Goal: Entertainment & Leisure: Browse casually

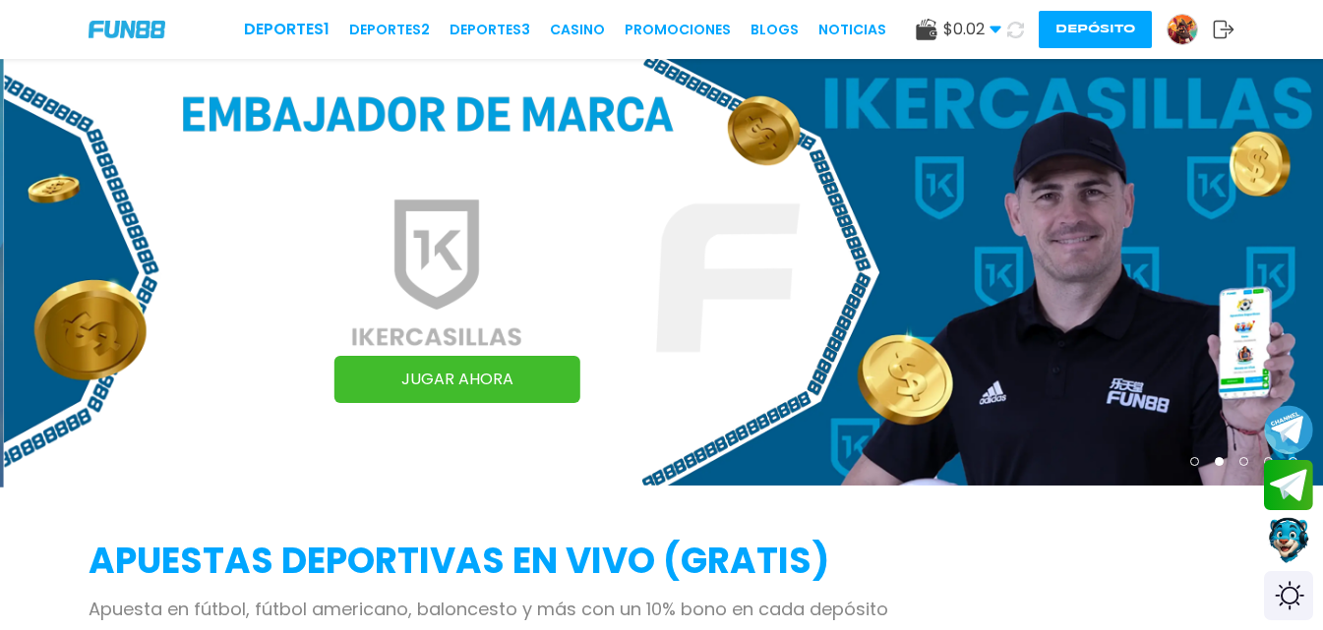
click at [1190, 25] on img at bounding box center [1182, 30] width 30 height 30
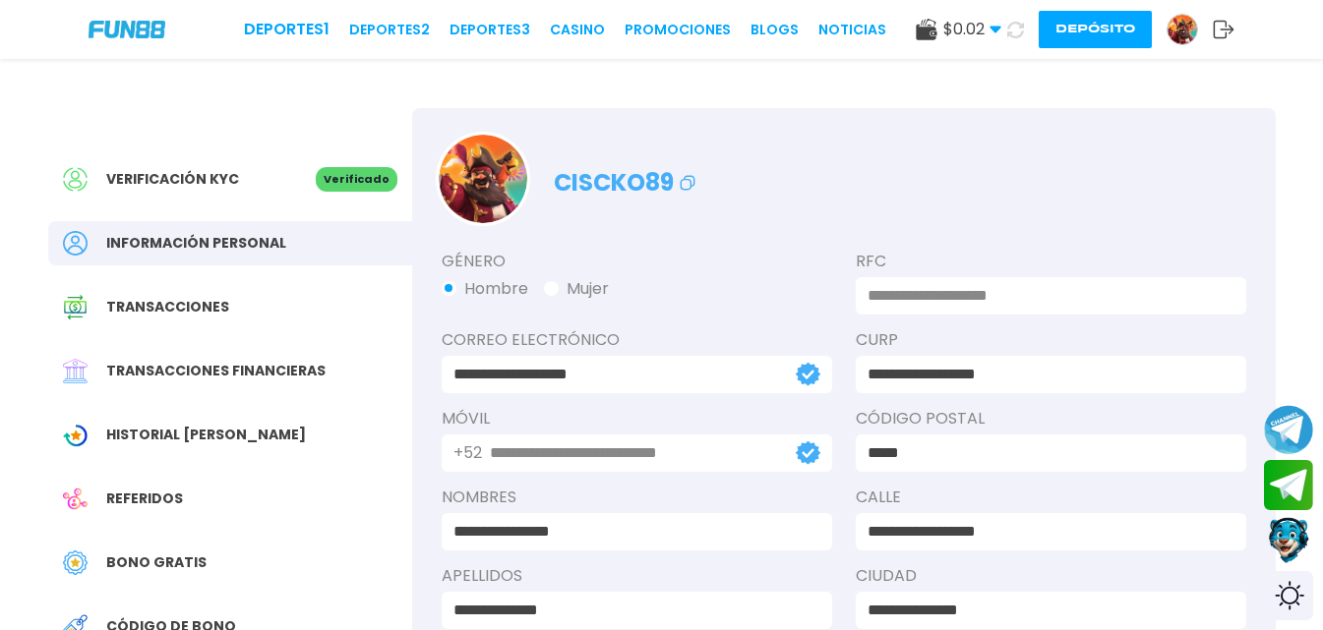
click at [136, 25] on img at bounding box center [127, 29] width 77 height 17
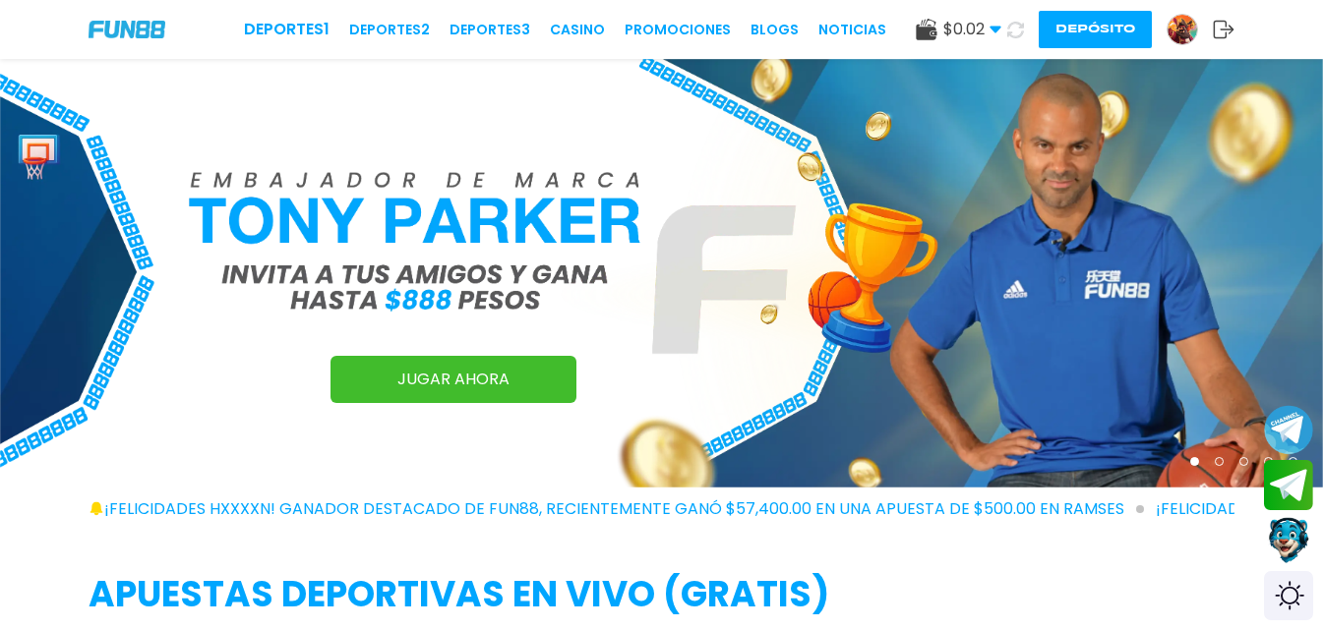
scroll to position [98, 0]
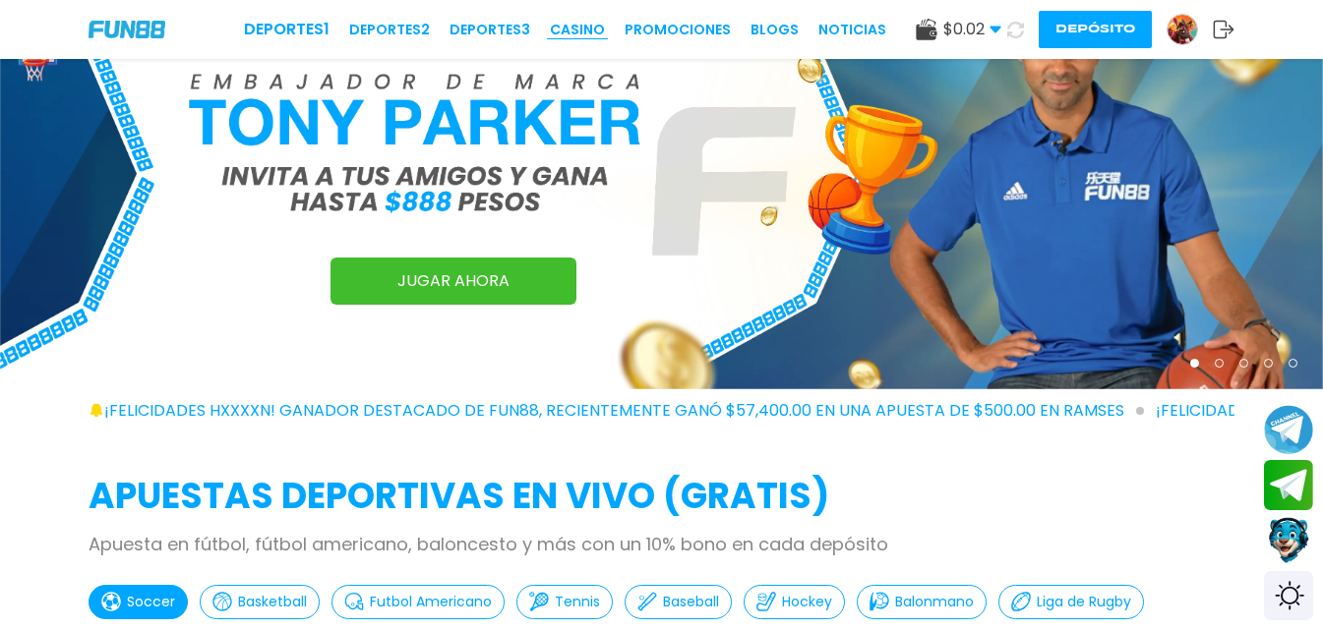
click at [597, 39] on link "CASINO" at bounding box center [577, 30] width 55 height 21
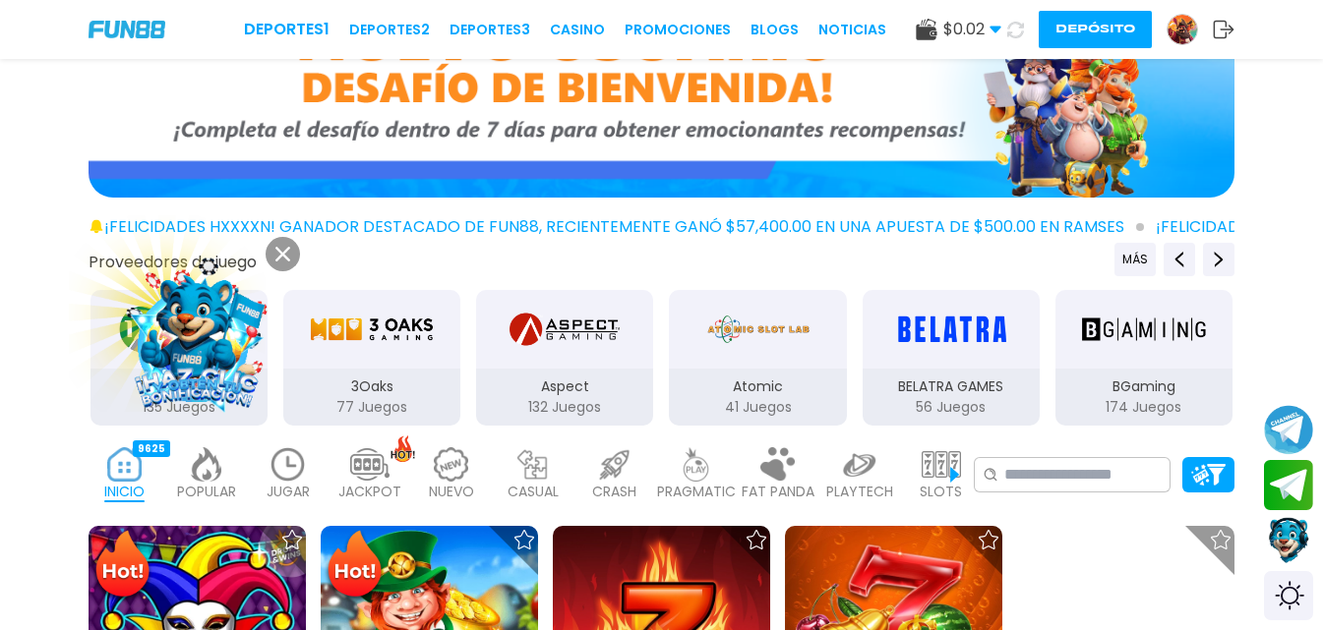
scroll to position [197, 0]
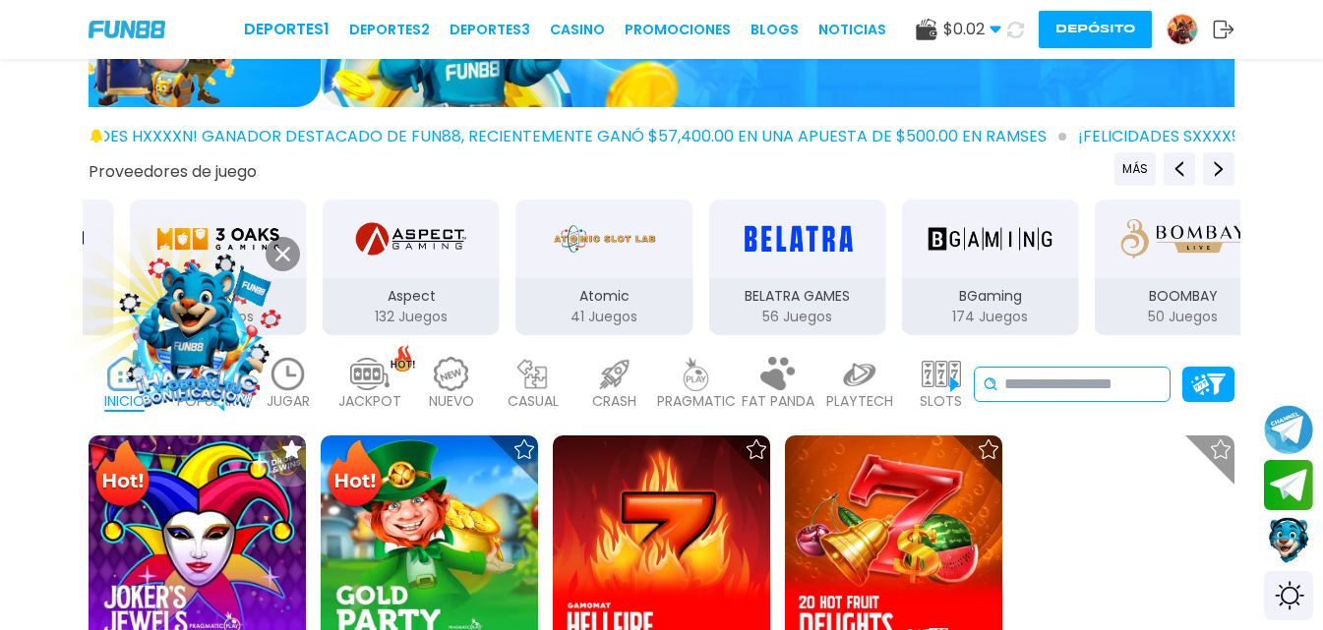
click at [1050, 385] on input at bounding box center [1082, 385] width 157 height 24
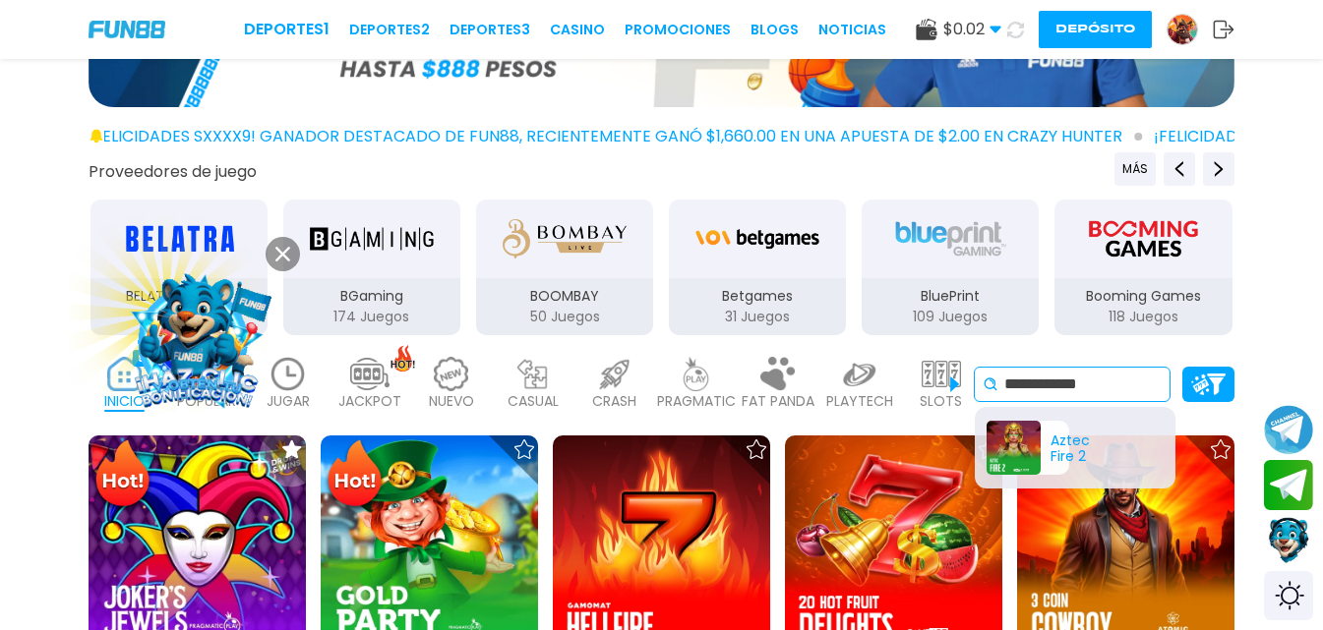
type input "**********"
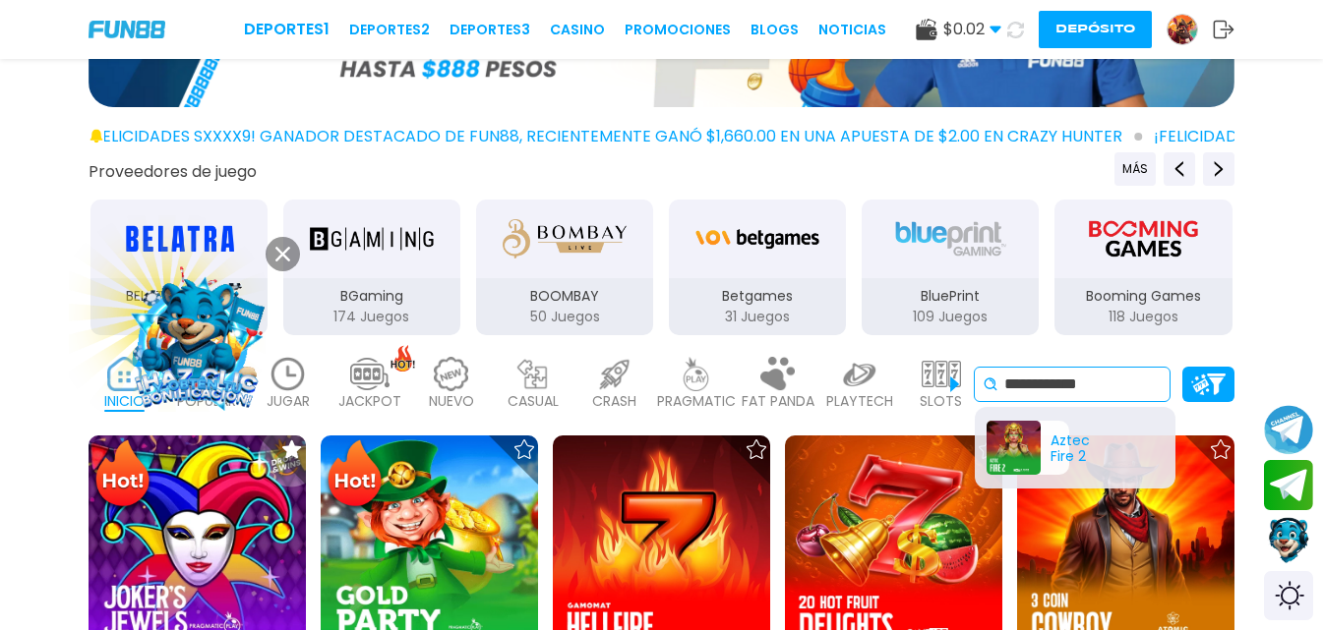
click at [1027, 448] on div "Aztec Fire 2" at bounding box center [1027, 448] width 83 height 54
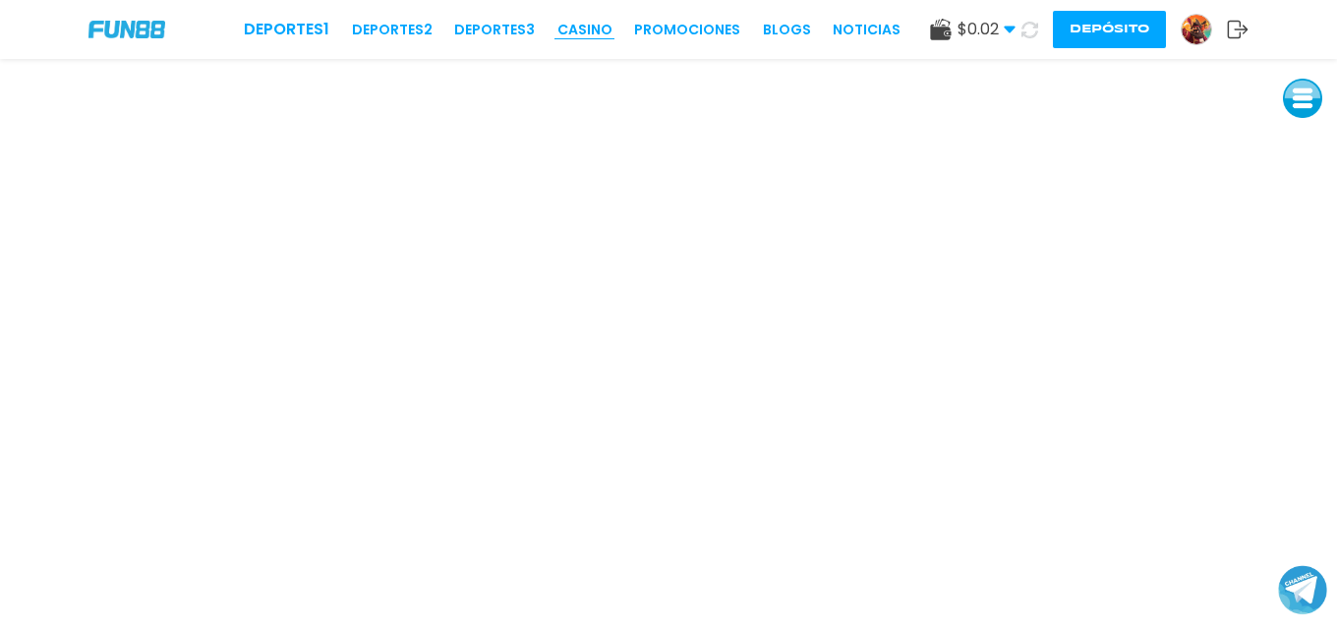
click at [583, 30] on link "CASINO" at bounding box center [585, 30] width 55 height 21
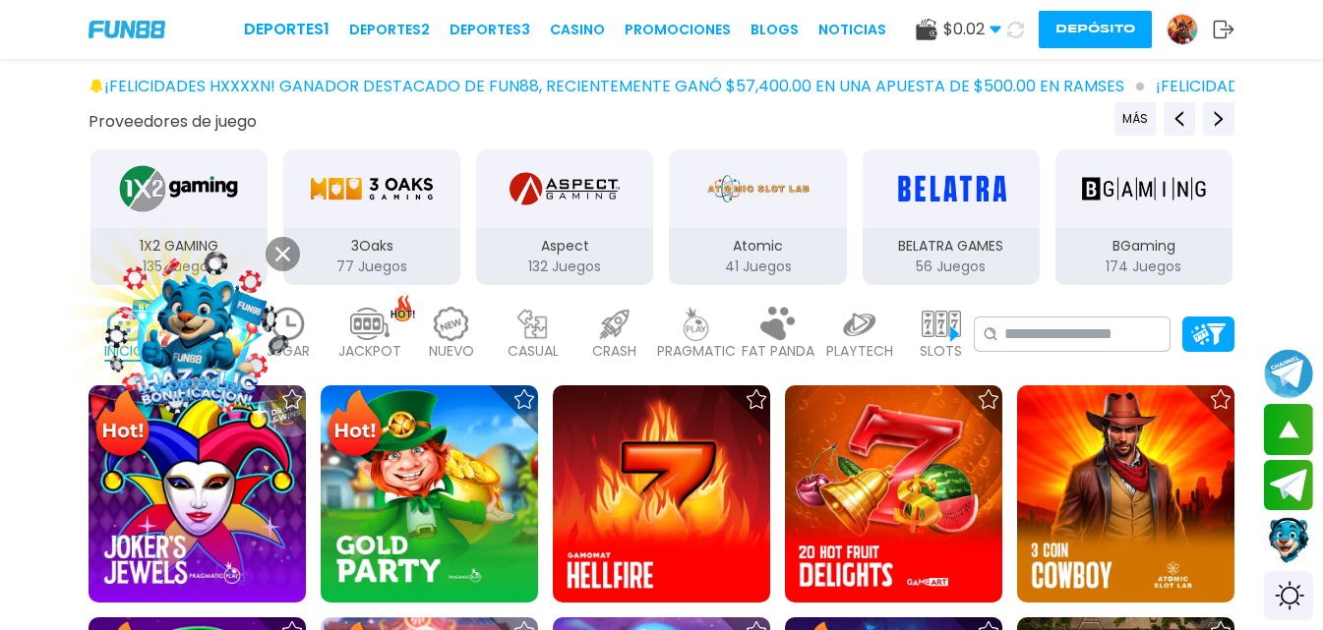
scroll to position [590, 0]
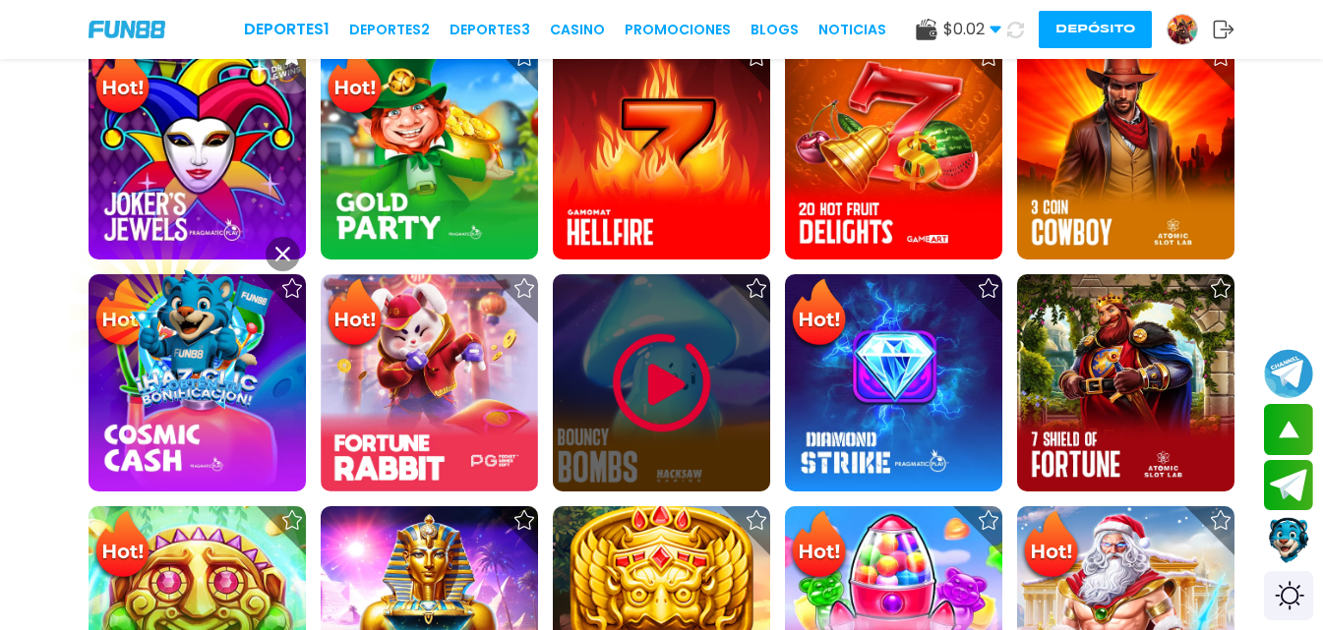
click at [716, 398] on img at bounding box center [662, 384] width 118 height 118
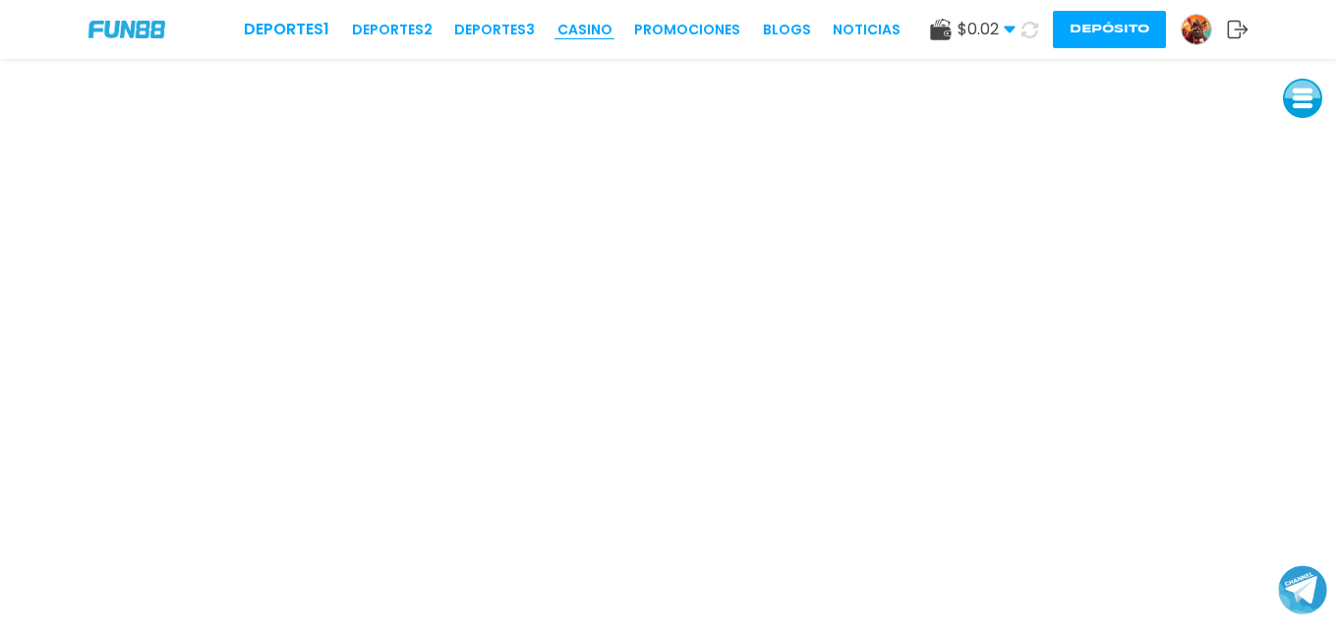
click at [594, 31] on link "CASINO" at bounding box center [585, 30] width 55 height 21
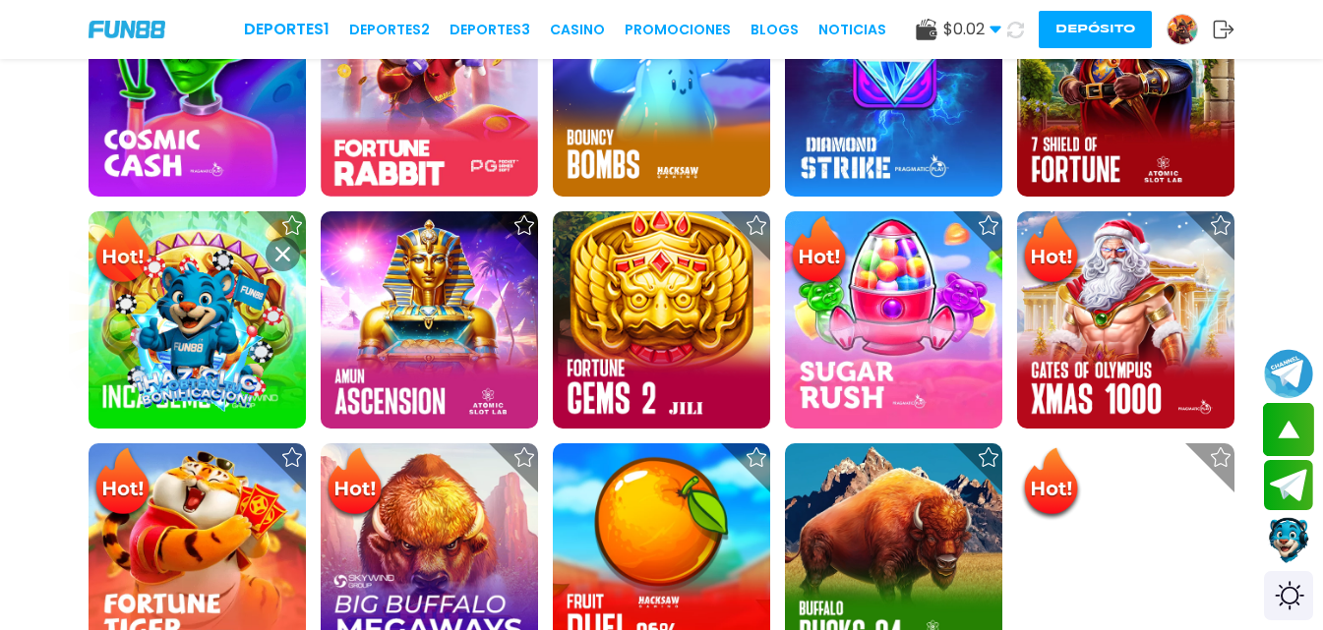
scroll to position [1278, 0]
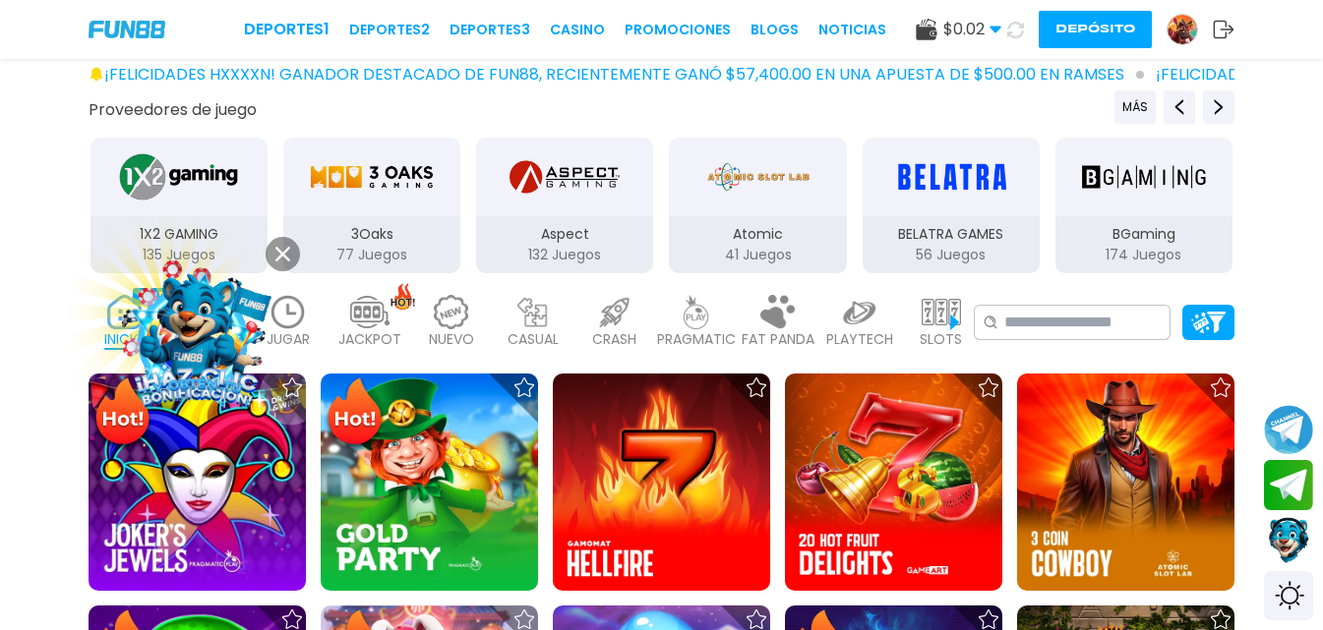
scroll to position [393, 0]
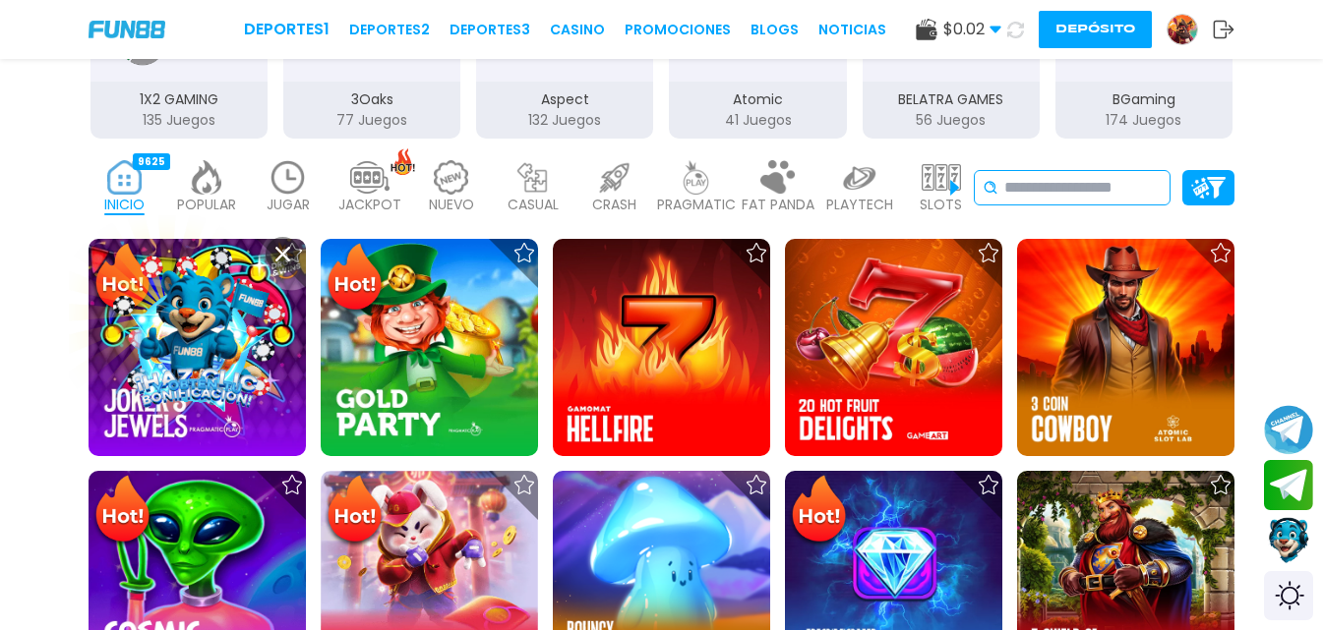
click at [1094, 192] on input at bounding box center [1082, 188] width 157 height 24
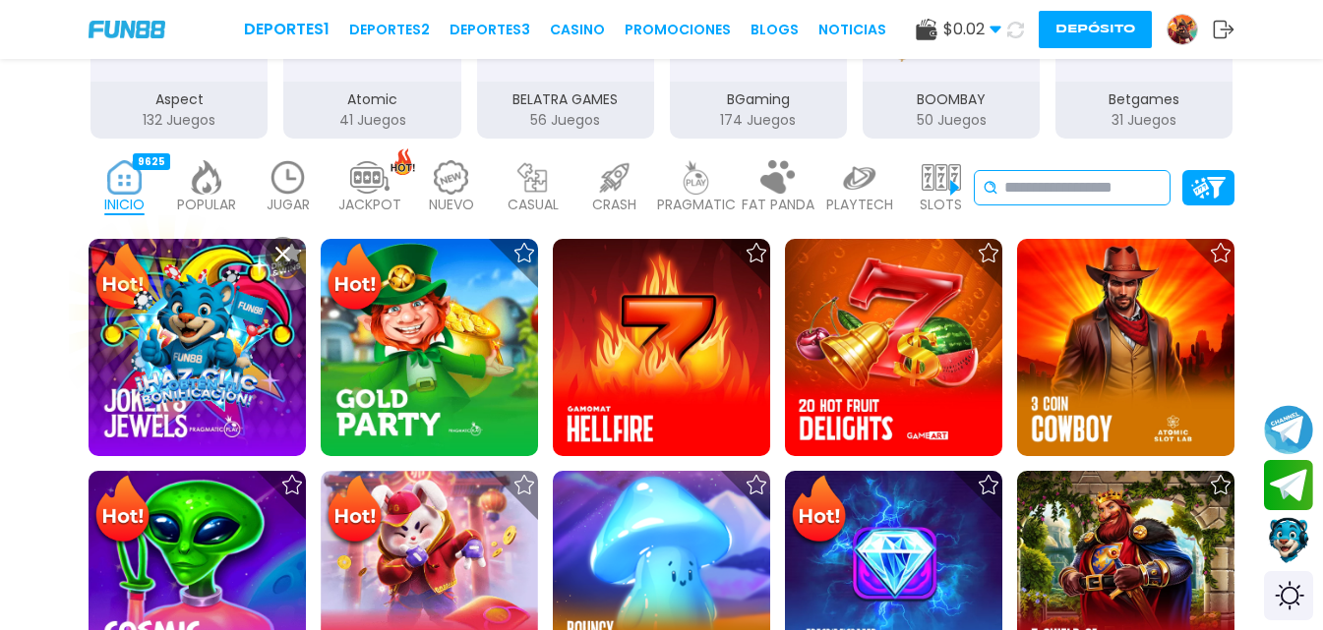
click at [1107, 199] on input at bounding box center [1082, 188] width 157 height 24
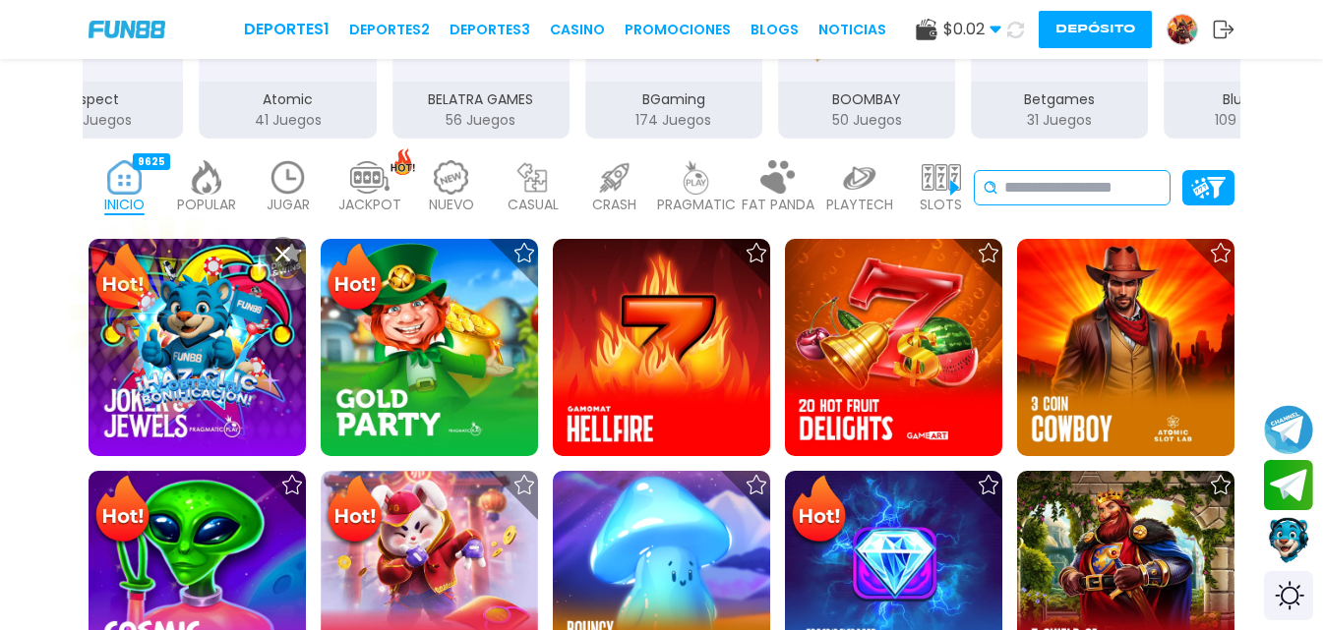
paste input "**********"
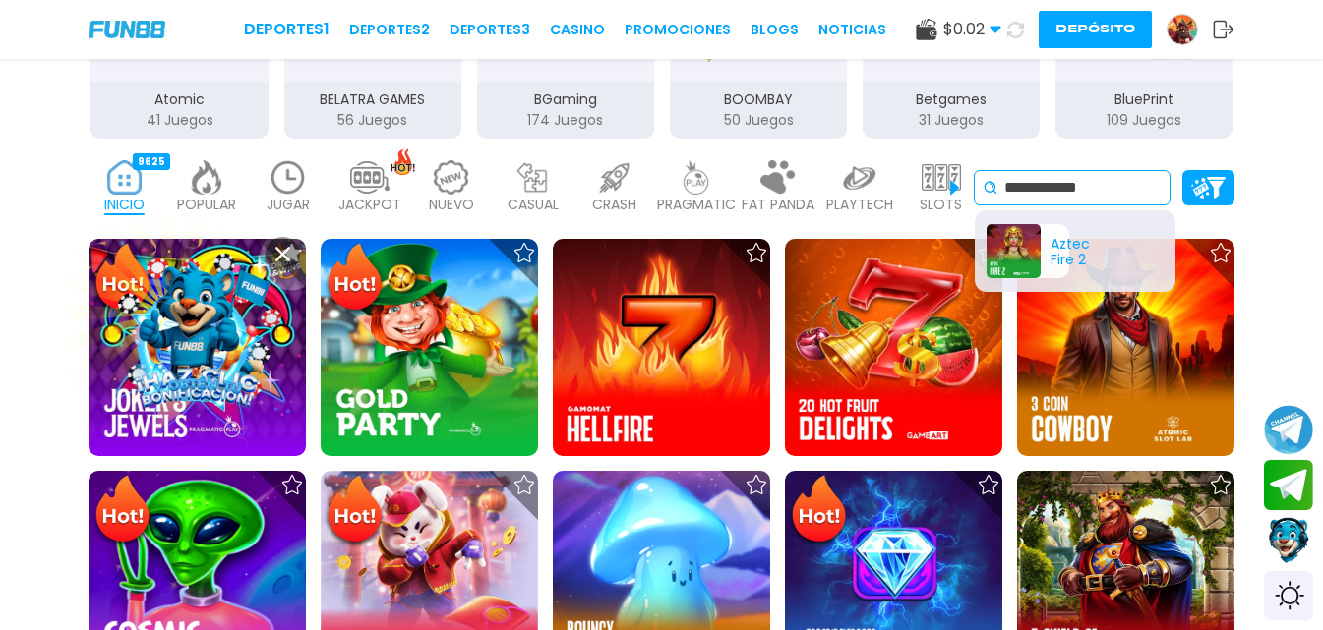
type input "**********"
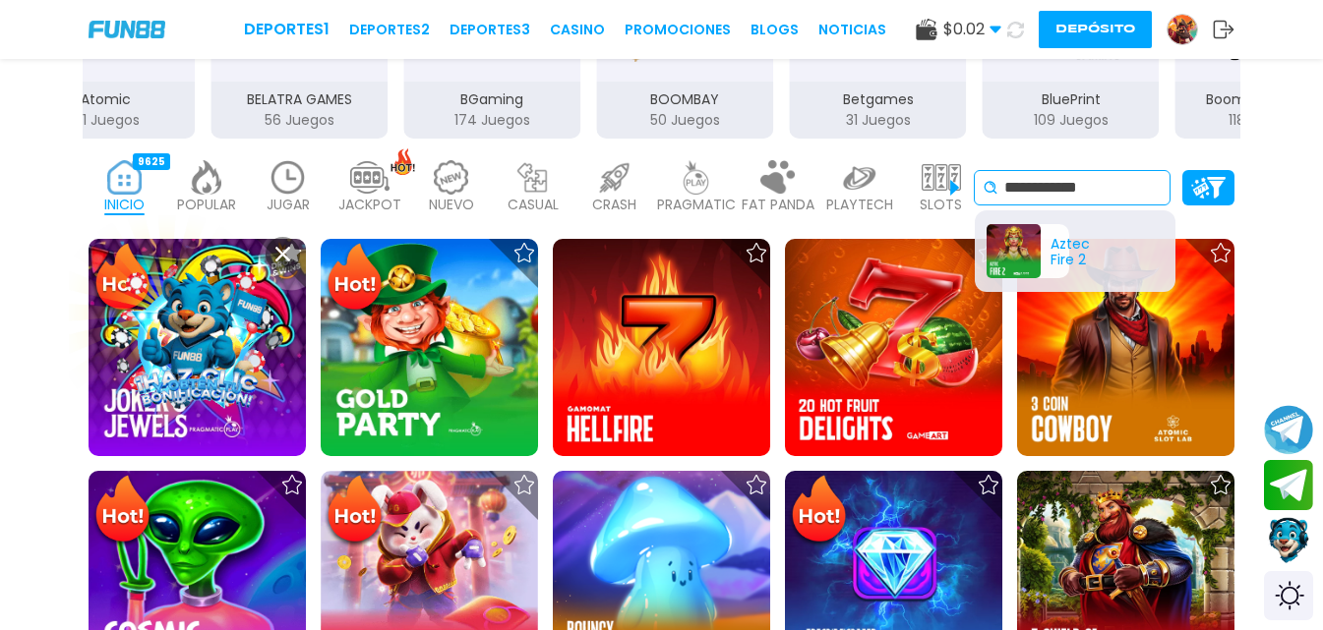
click at [1039, 265] on div "Aztec Fire 2" at bounding box center [1027, 251] width 83 height 54
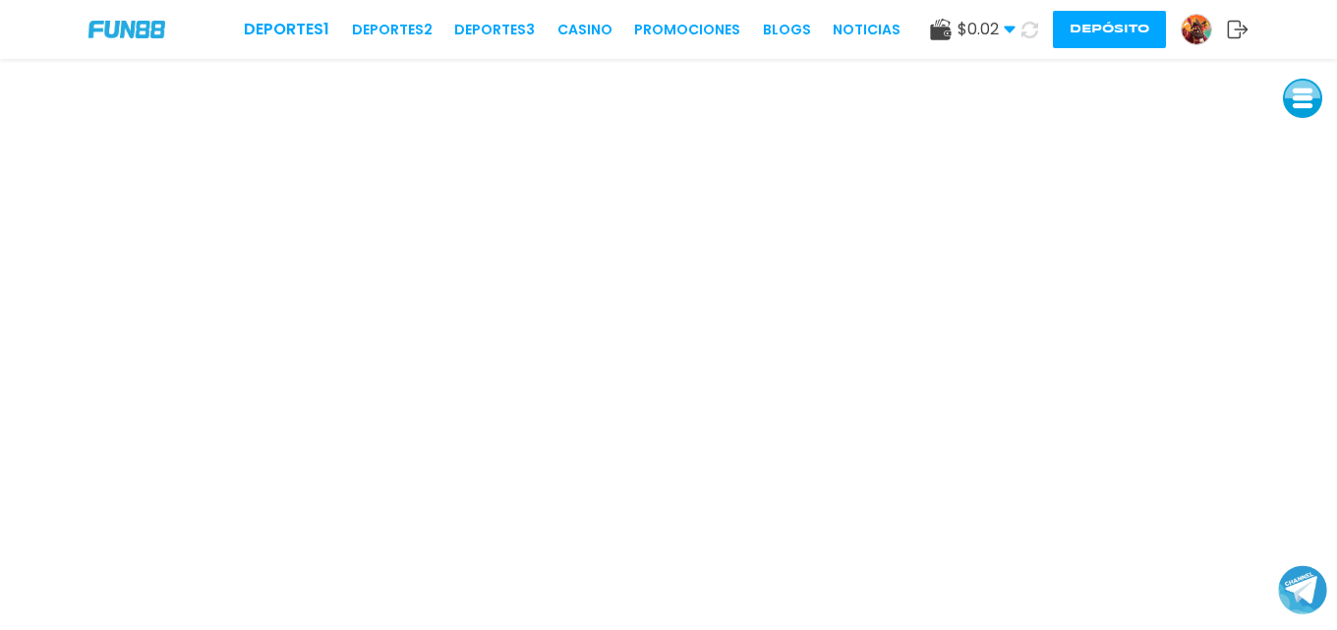
click at [1229, 30] on use at bounding box center [1238, 30] width 21 height 18
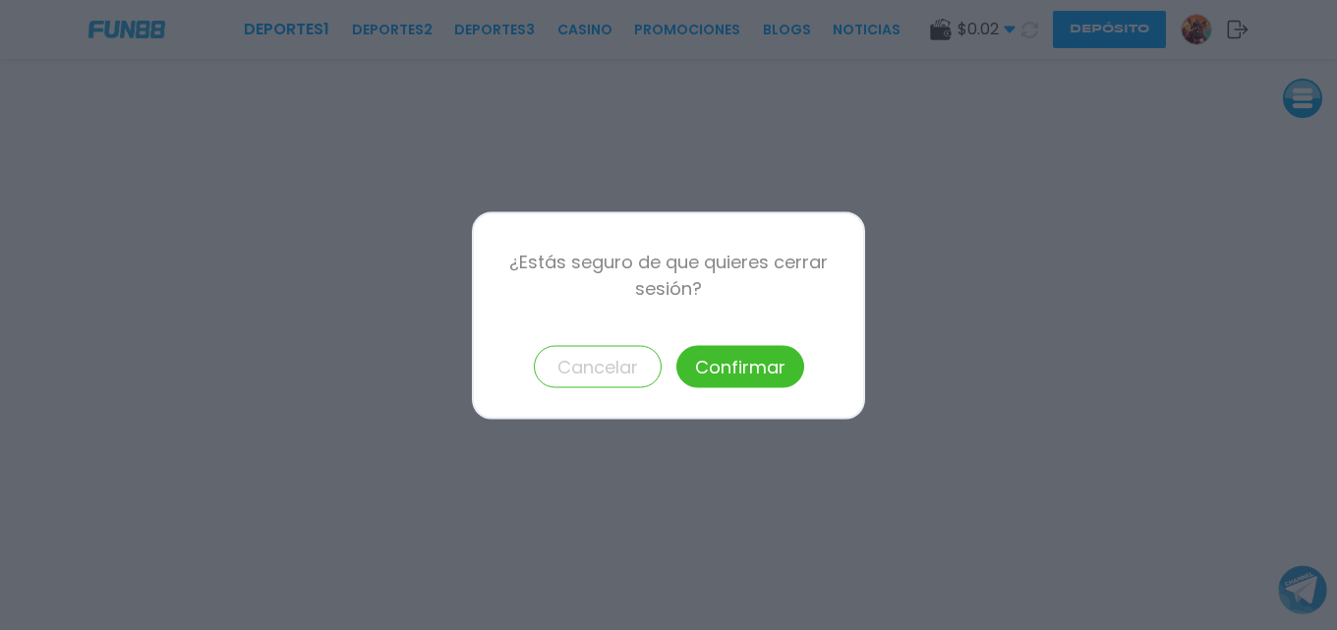
click at [768, 350] on button "Confirmar" at bounding box center [741, 366] width 128 height 42
